Goal: Task Accomplishment & Management: Manage account settings

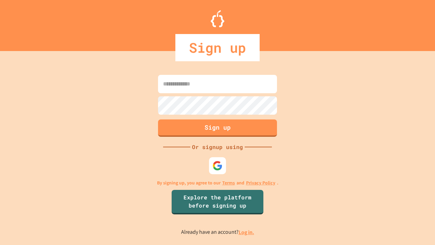
click at [247, 232] on link "Log in." at bounding box center [247, 231] width 16 height 7
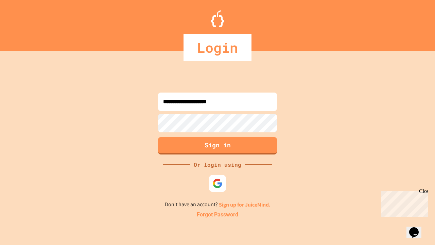
type input "**********"
